Goal: Transaction & Acquisition: Obtain resource

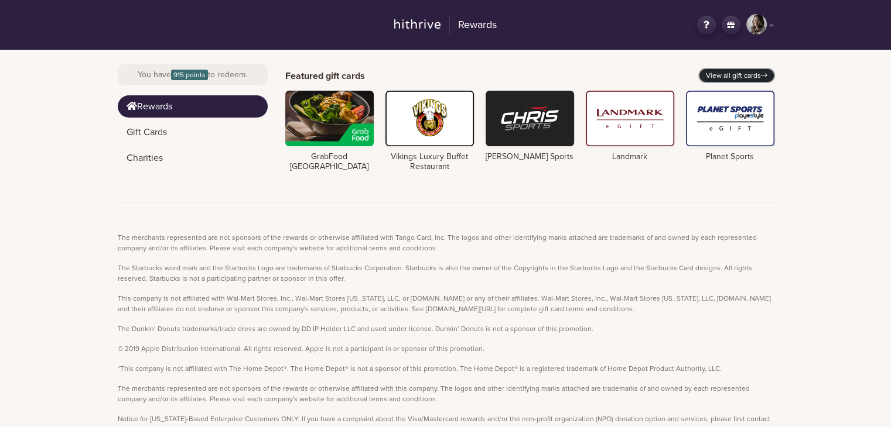
click at [752, 77] on link "View all gift cards" at bounding box center [736, 75] width 74 height 13
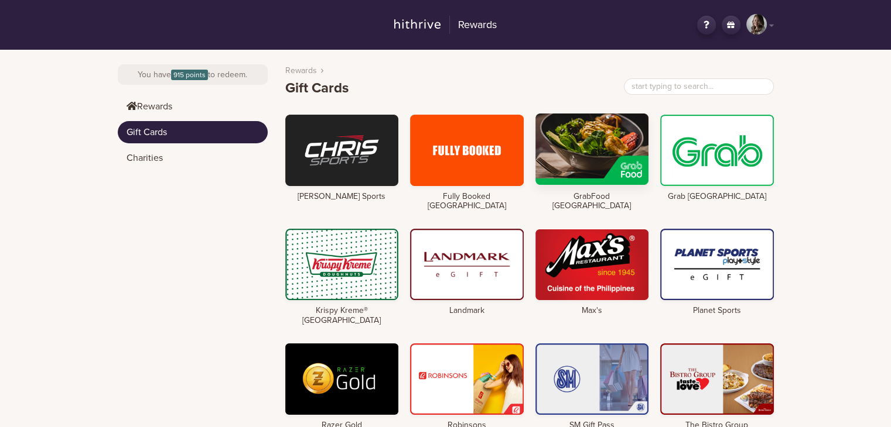
click at [580, 150] on div at bounding box center [592, 149] width 114 height 71
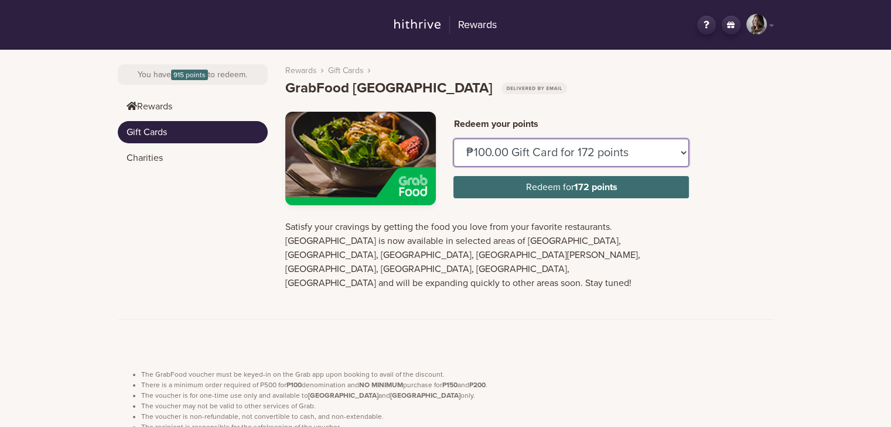
click at [639, 160] on select "₱100.00 Gift Card for 172 points ₱150.00 Gift Card for 258 points" at bounding box center [570, 153] width 235 height 28
select select "U884437"
click at [453, 139] on select "₱100.00 Gift Card for 172 points ₱150.00 Gift Card for 258 points" at bounding box center [570, 153] width 235 height 28
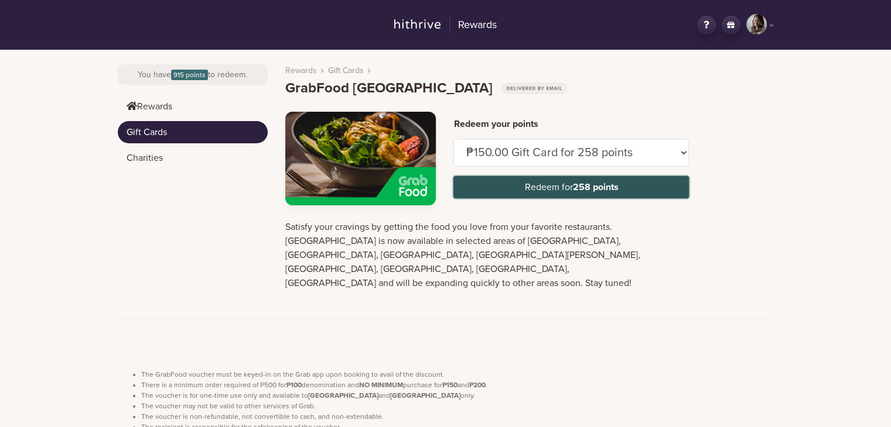
click at [560, 190] on button "Redeem for 258 points" at bounding box center [570, 187] width 235 height 22
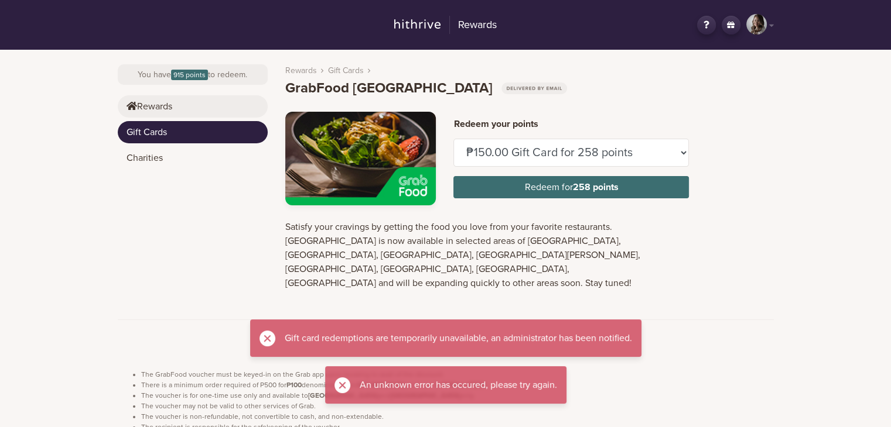
click at [197, 108] on link "Rewards" at bounding box center [193, 106] width 150 height 22
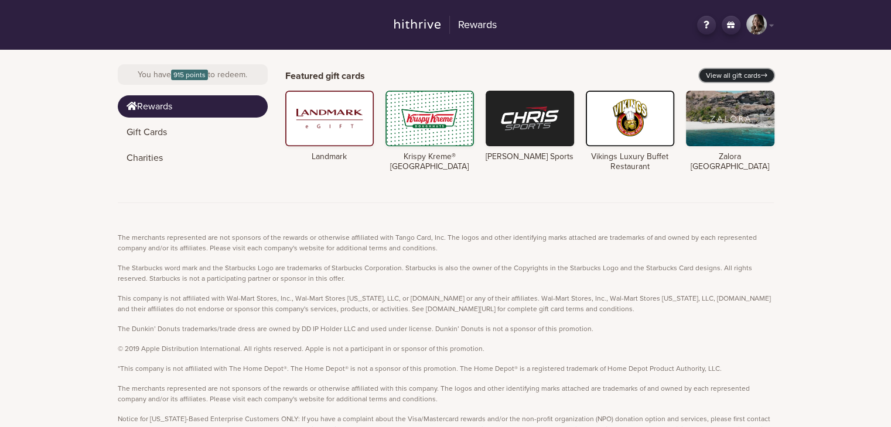
click at [757, 74] on link "View all gift cards" at bounding box center [736, 75] width 74 height 13
